Goal: Task Accomplishment & Management: Manage account settings

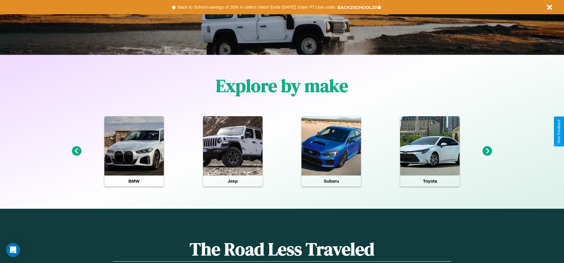
scroll to position [123, 0]
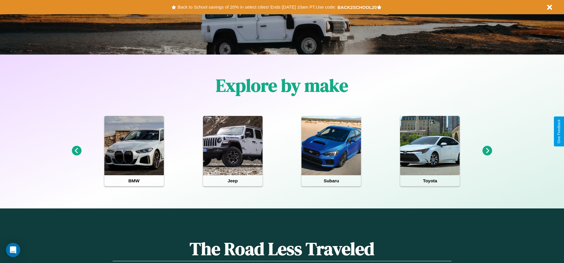
click at [487, 151] on icon at bounding box center [487, 151] width 10 height 10
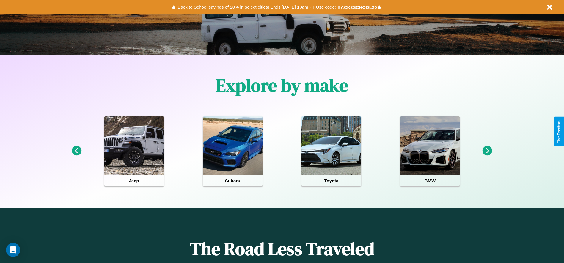
click at [487, 151] on icon at bounding box center [487, 151] width 10 height 10
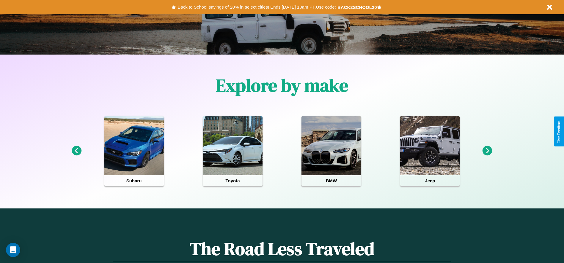
click at [487, 151] on icon at bounding box center [487, 151] width 10 height 10
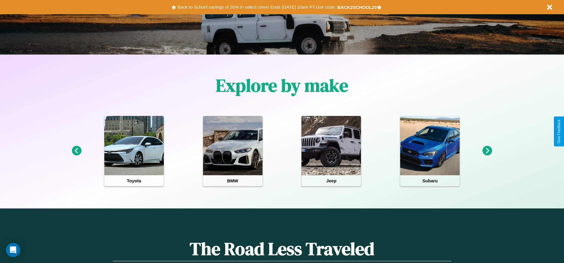
click at [487, 151] on icon at bounding box center [487, 151] width 10 height 10
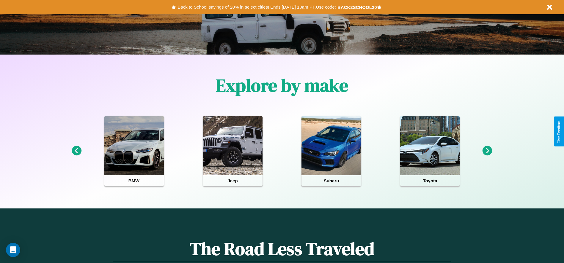
click at [76, 151] on icon at bounding box center [77, 151] width 10 height 10
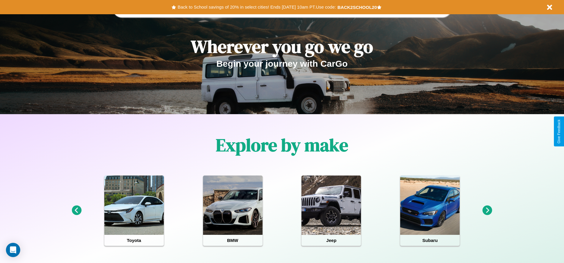
scroll to position [0, 0]
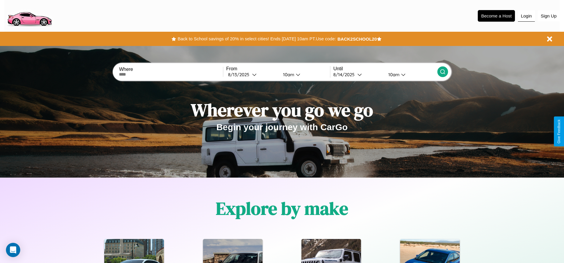
click at [526, 16] on button "Login" at bounding box center [525, 15] width 17 height 11
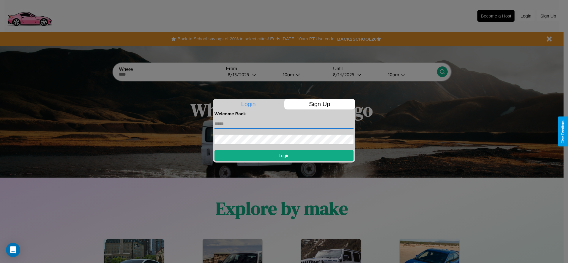
click at [284, 124] on input "text" at bounding box center [283, 124] width 139 height 10
type input "**********"
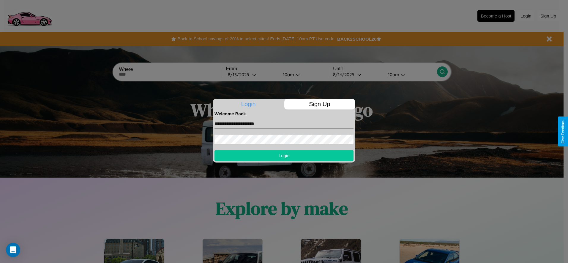
click at [284, 156] on button "Login" at bounding box center [283, 155] width 139 height 11
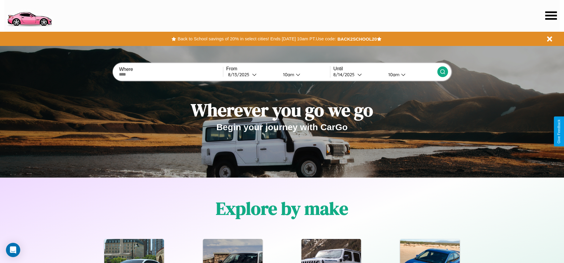
click at [550, 15] on icon at bounding box center [551, 15] width 12 height 8
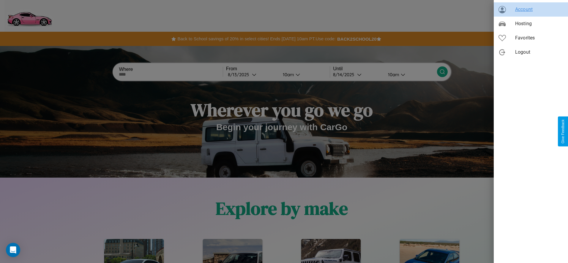
click at [531, 10] on span "Account" at bounding box center [539, 9] width 48 height 7
